Goal: Task Accomplishment & Management: Manage account settings

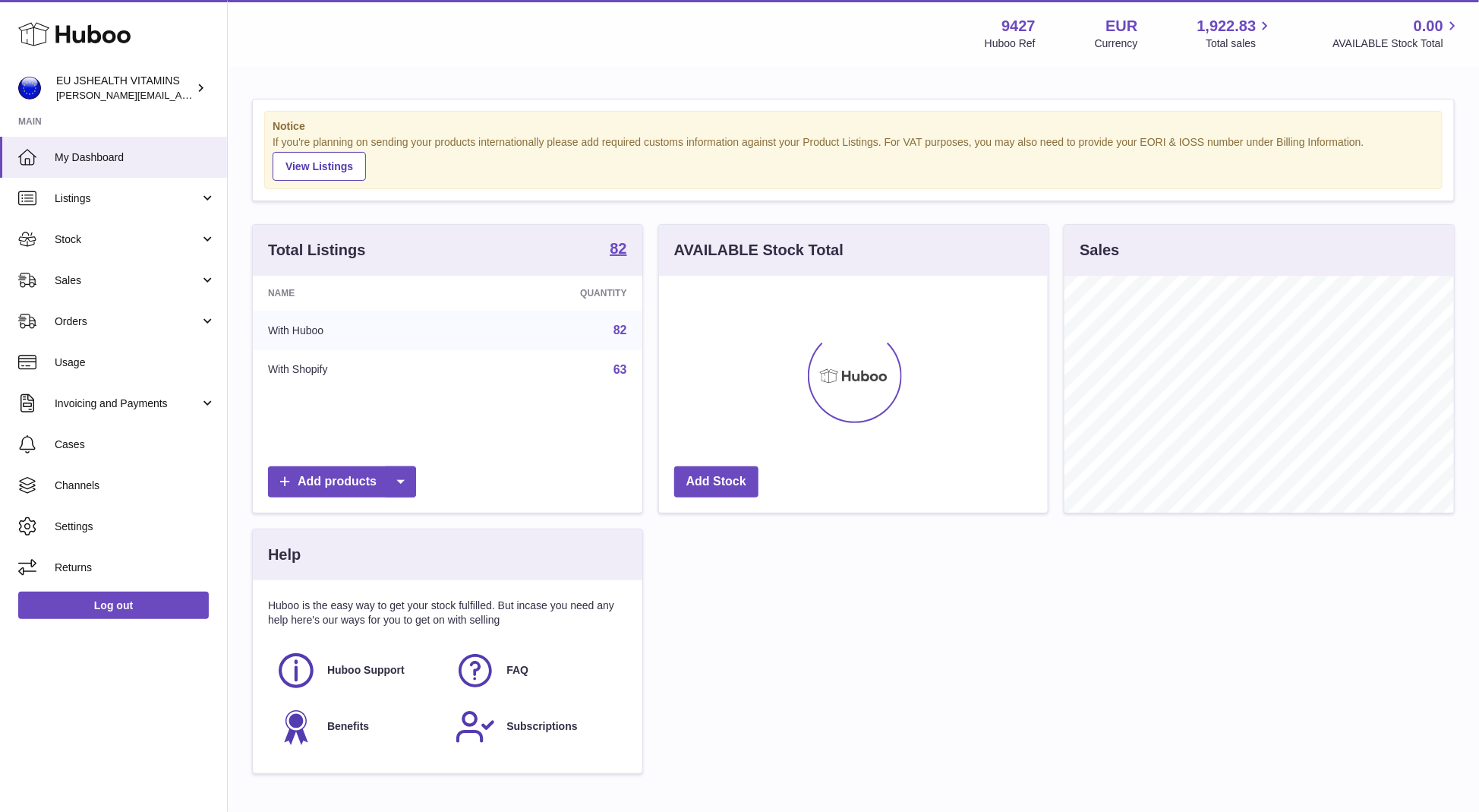
scroll to position [237, 390]
click at [105, 225] on link "Stock" at bounding box center [113, 239] width 227 height 41
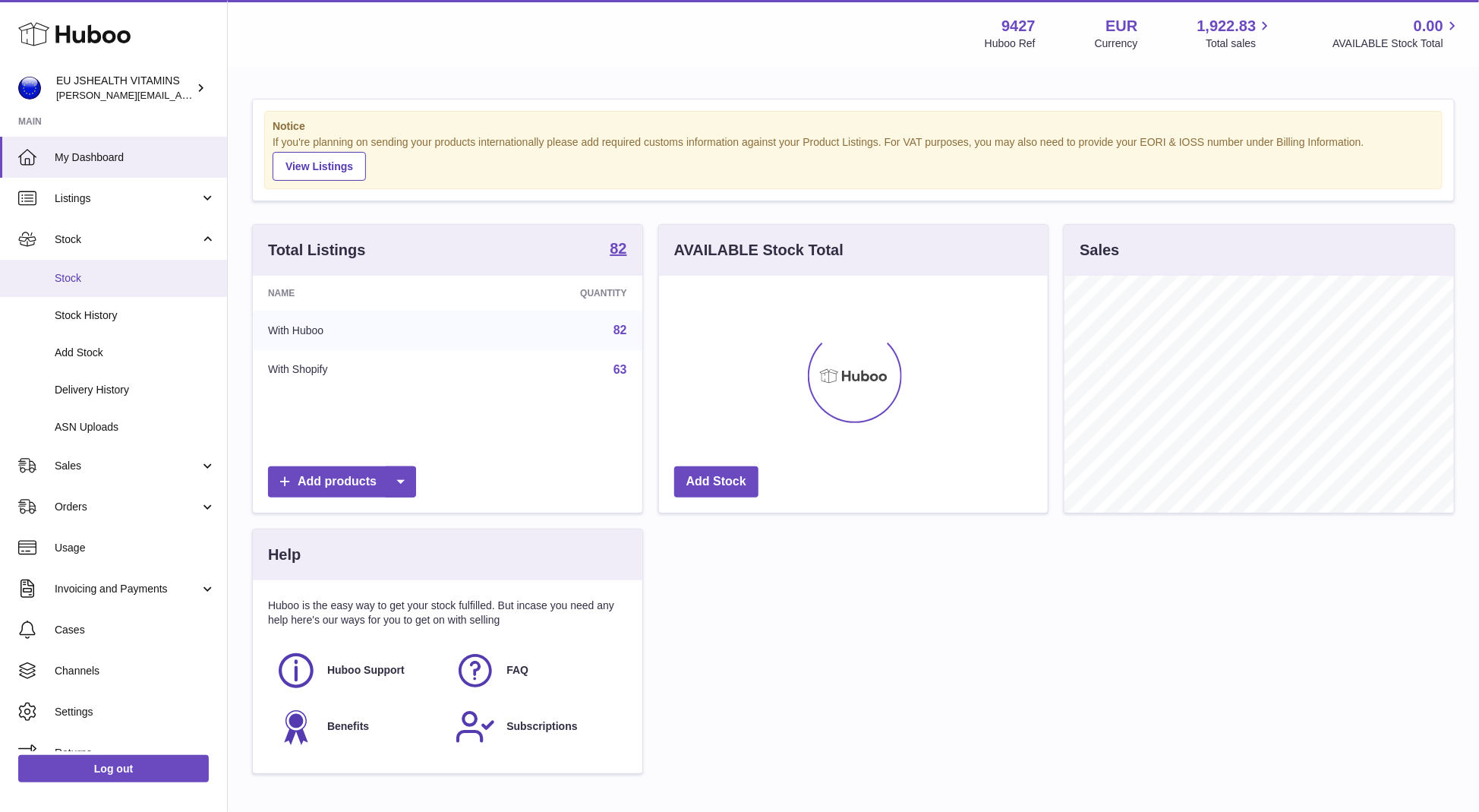
click at [97, 285] on span "Stock" at bounding box center [135, 278] width 161 height 15
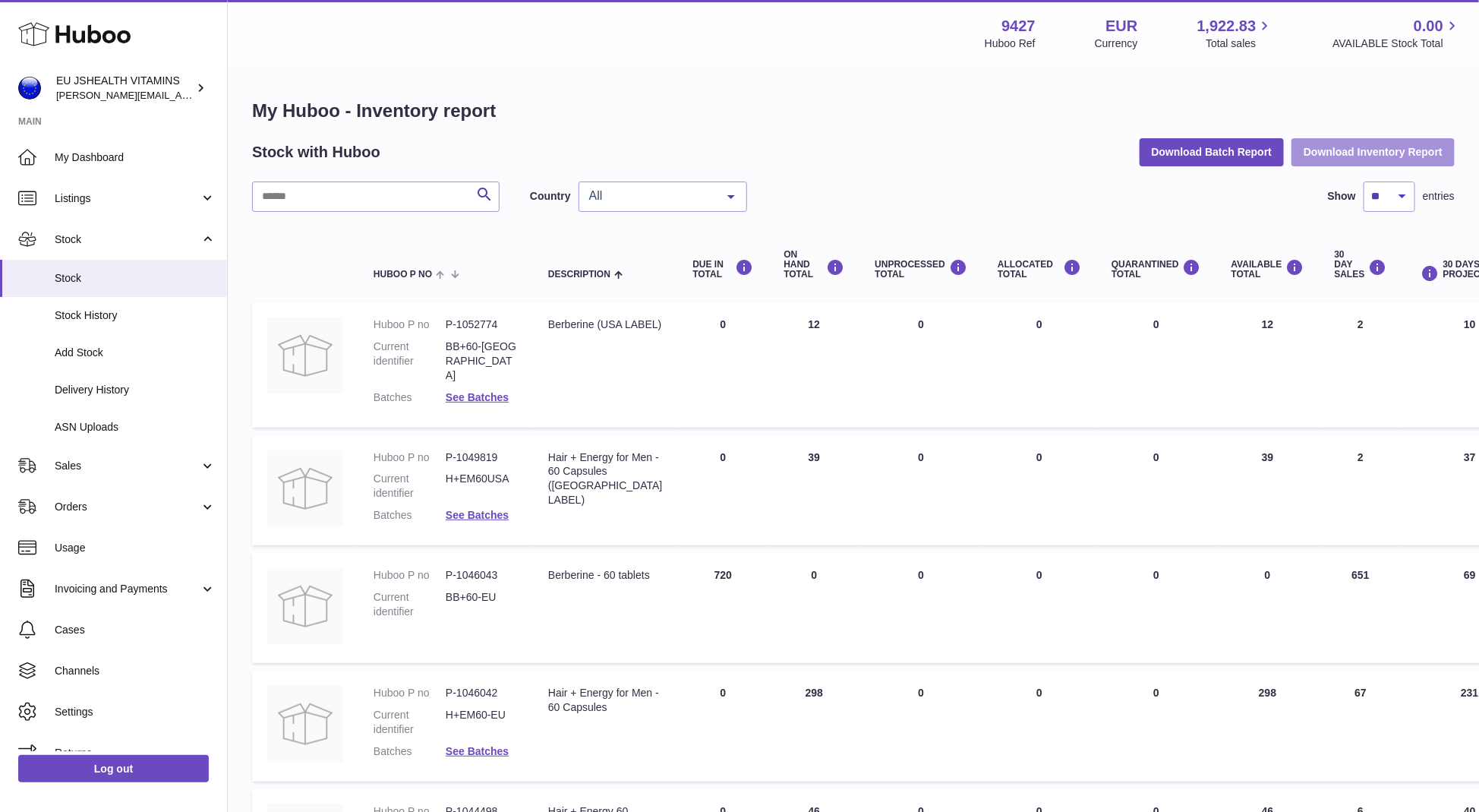
click at [1362, 153] on button "Download Inventory Report" at bounding box center [1372, 151] width 163 height 27
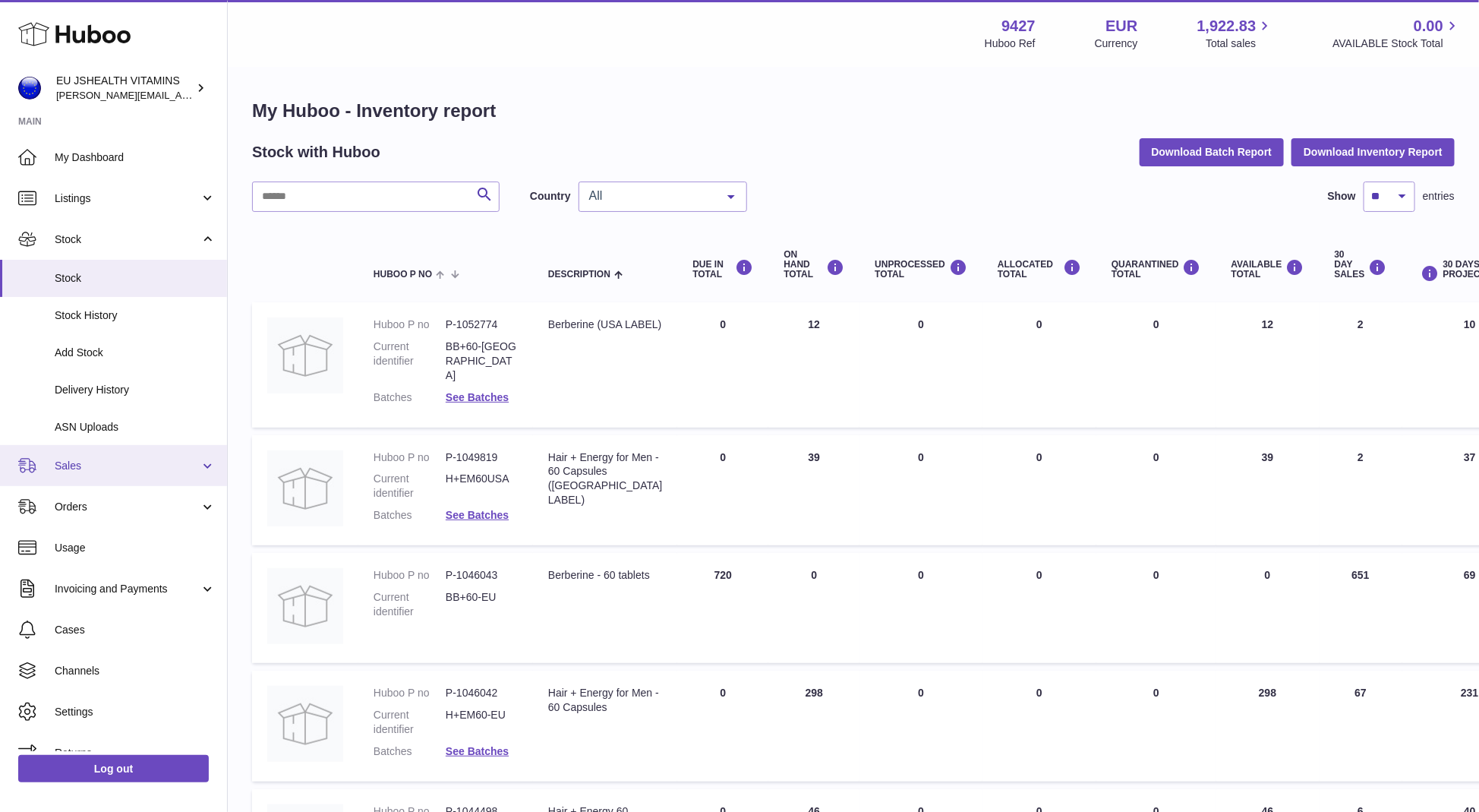
click at [73, 455] on link "Sales" at bounding box center [113, 465] width 227 height 41
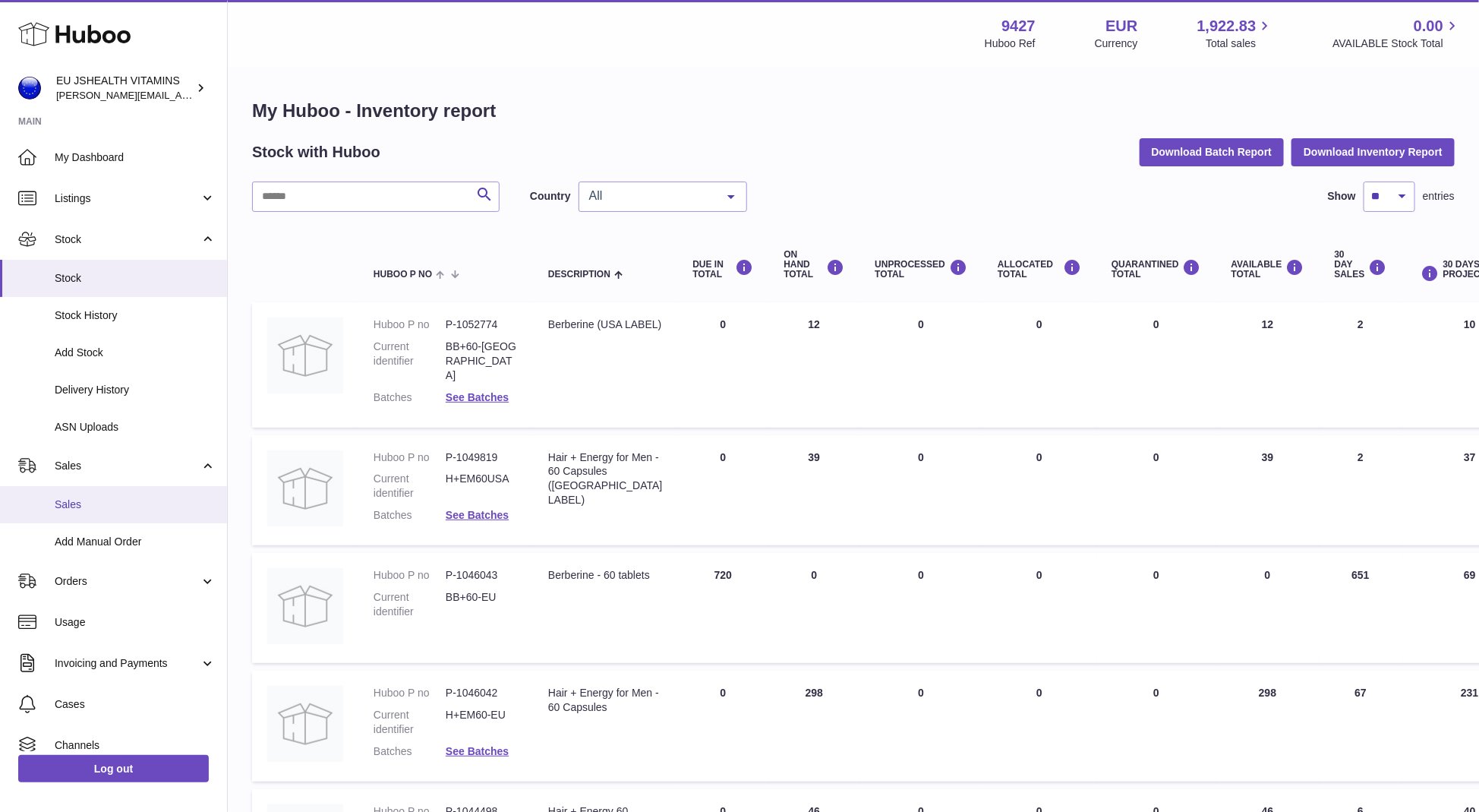
click at [80, 522] on link "Sales" at bounding box center [113, 505] width 227 height 37
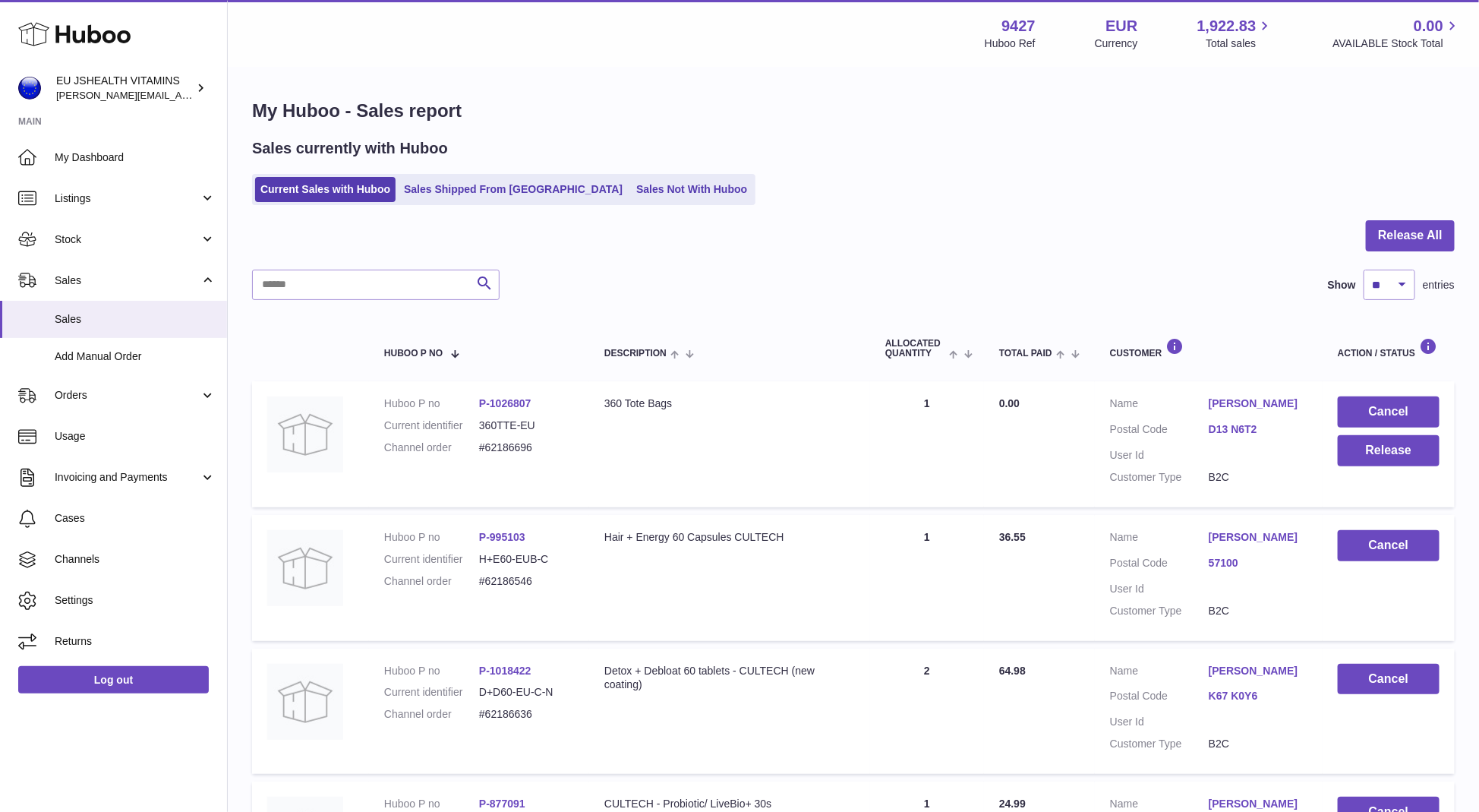
click at [625, 170] on div "Sales currently with Huboo Current Sales with Huboo Sales Shipped From Huboo Sa…" at bounding box center [854, 171] width 1203 height 67
click at [631, 187] on link "Sales Not With Huboo" at bounding box center [691, 189] width 121 height 25
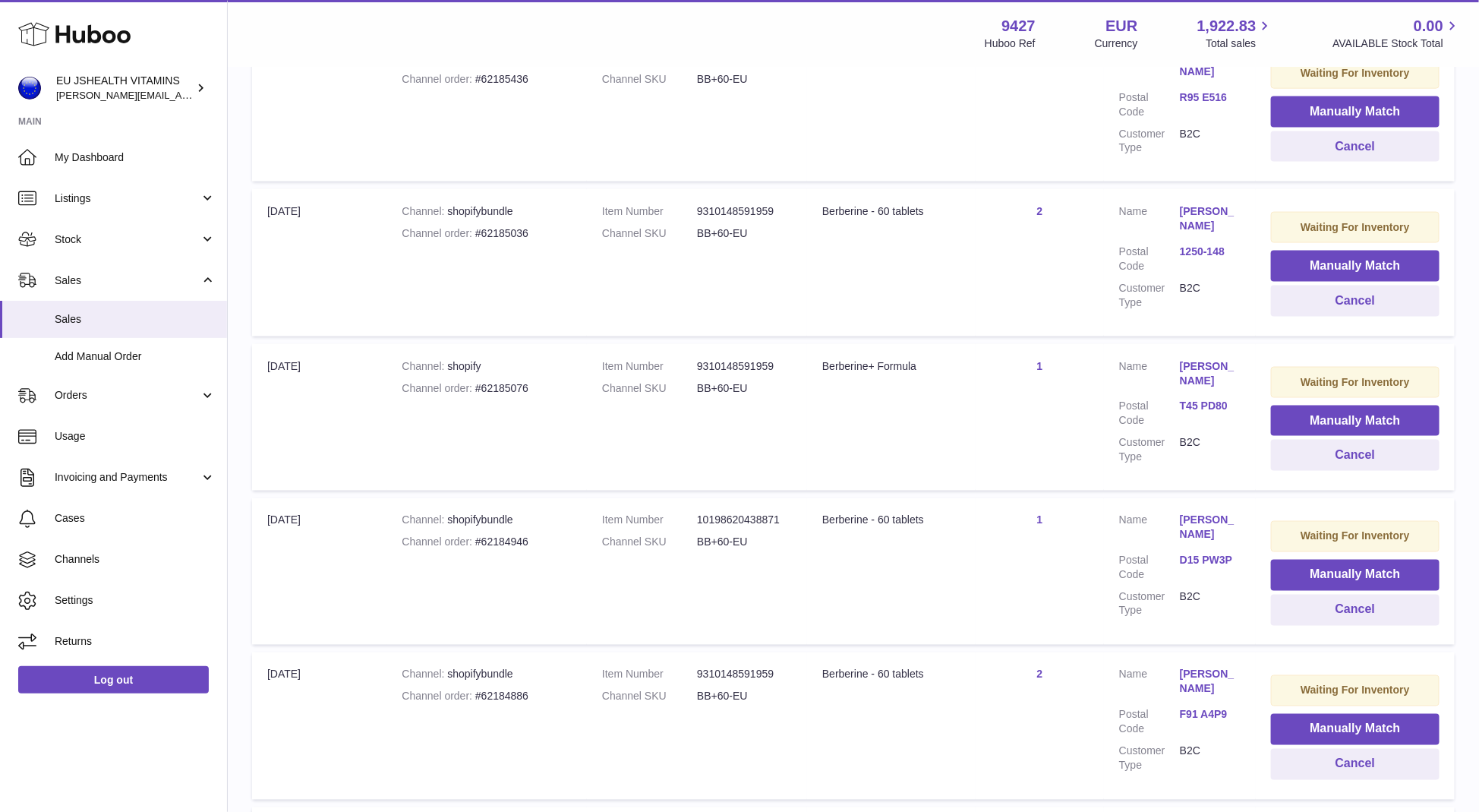
scroll to position [1298, 0]
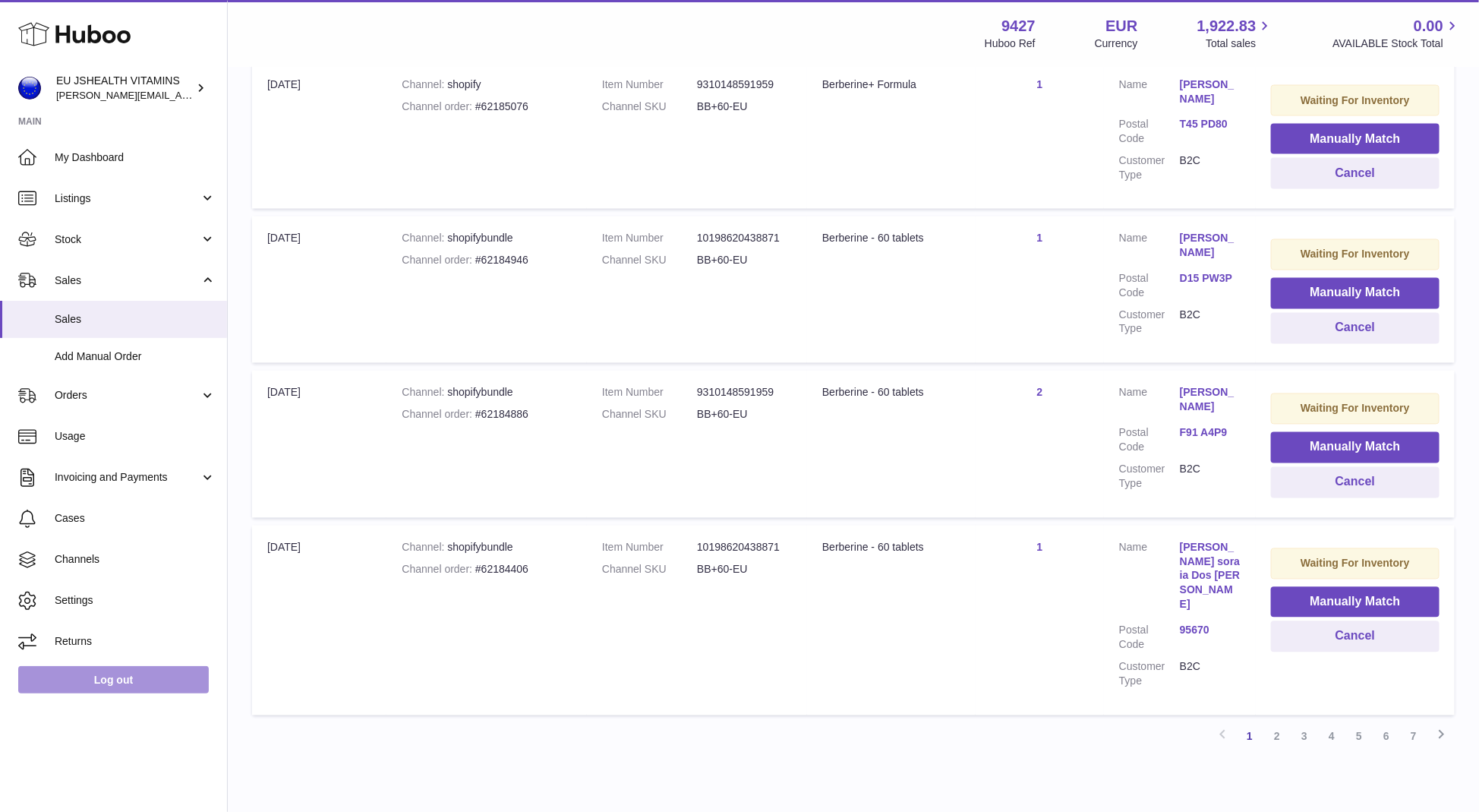
click at [122, 675] on link "Log out" at bounding box center [113, 679] width 191 height 27
